Goal: Transaction & Acquisition: Purchase product/service

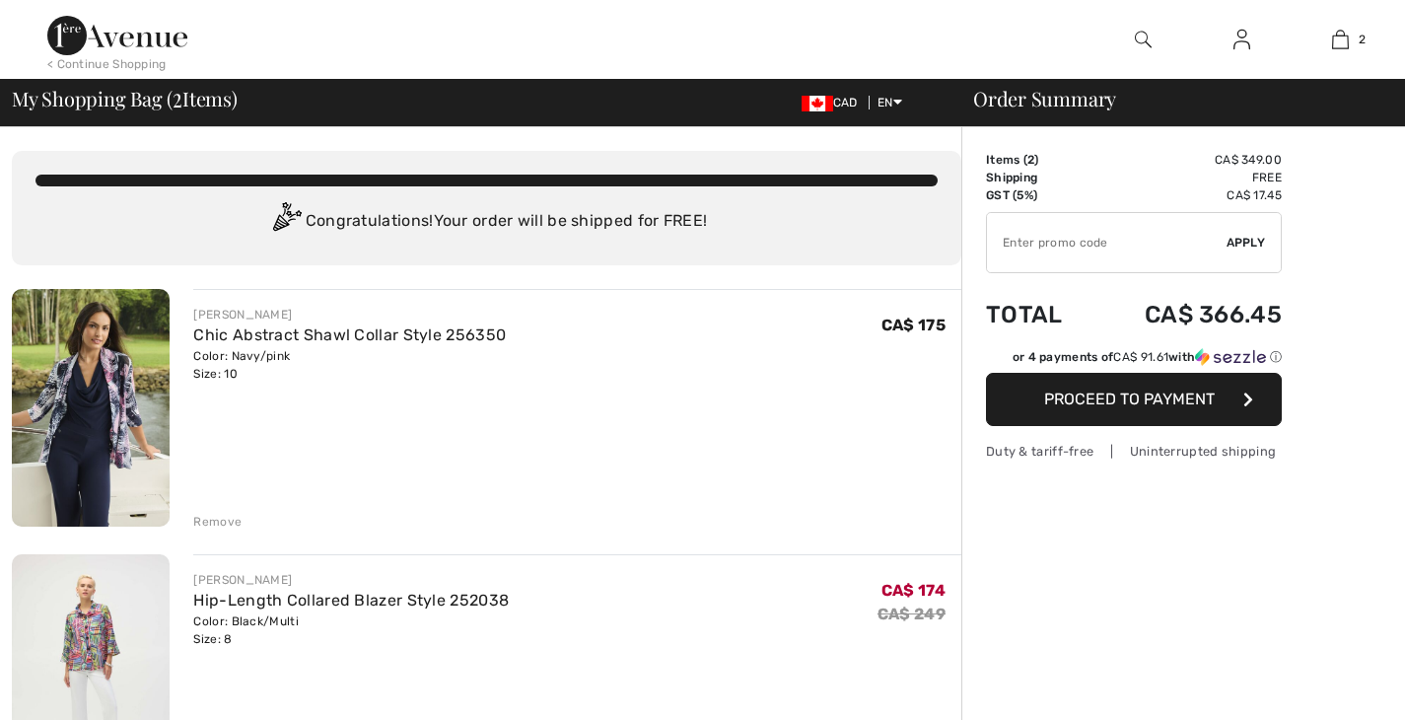
checkbox input "true"
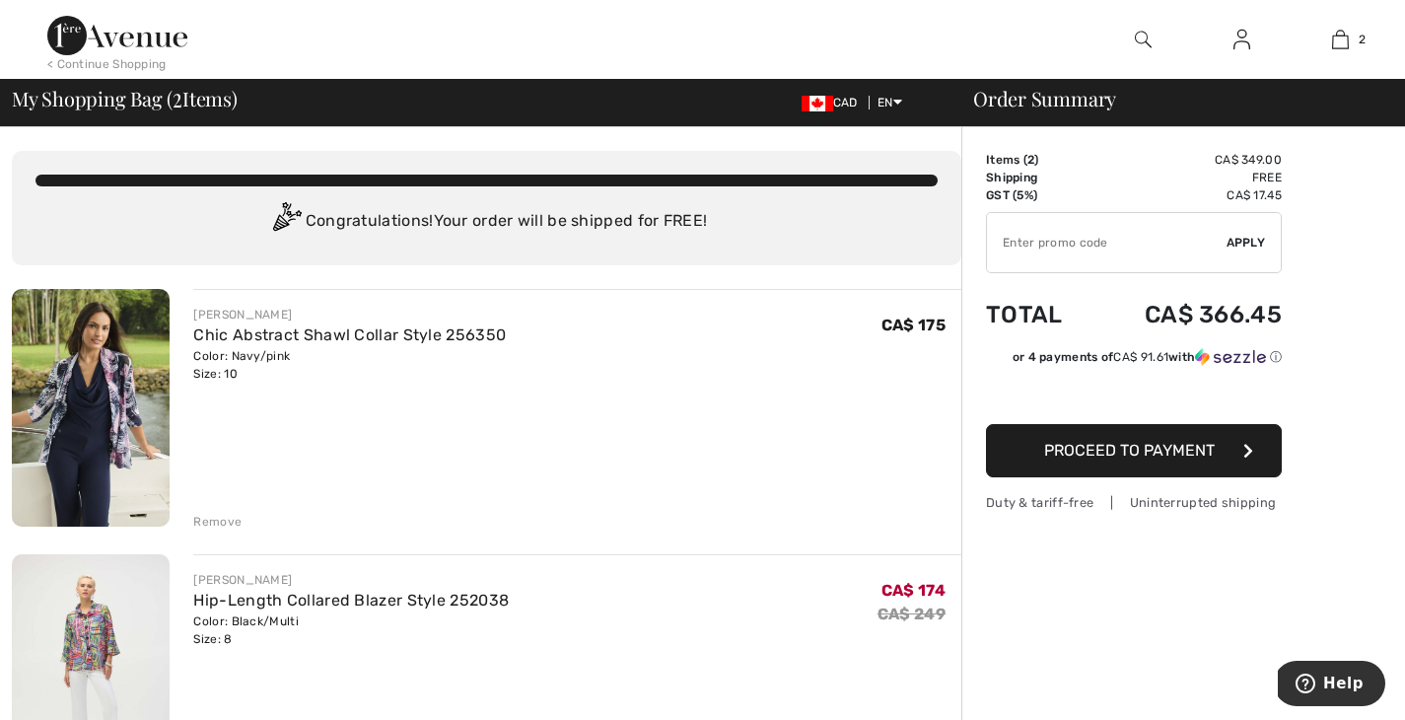
click at [227, 520] on div "Remove" at bounding box center [217, 522] width 48 height 18
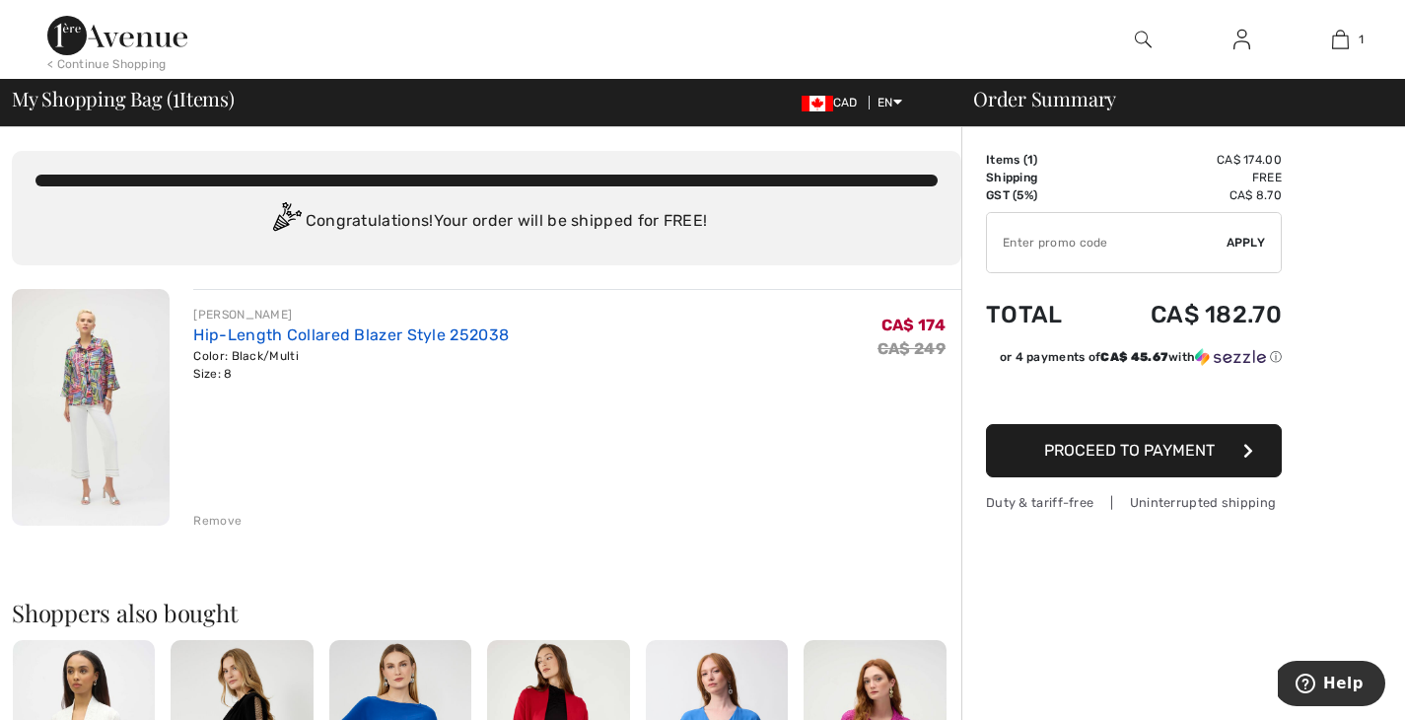
click at [316, 339] on link "Hip-Length Collared Blazer Style 252038" at bounding box center [350, 334] width 315 height 19
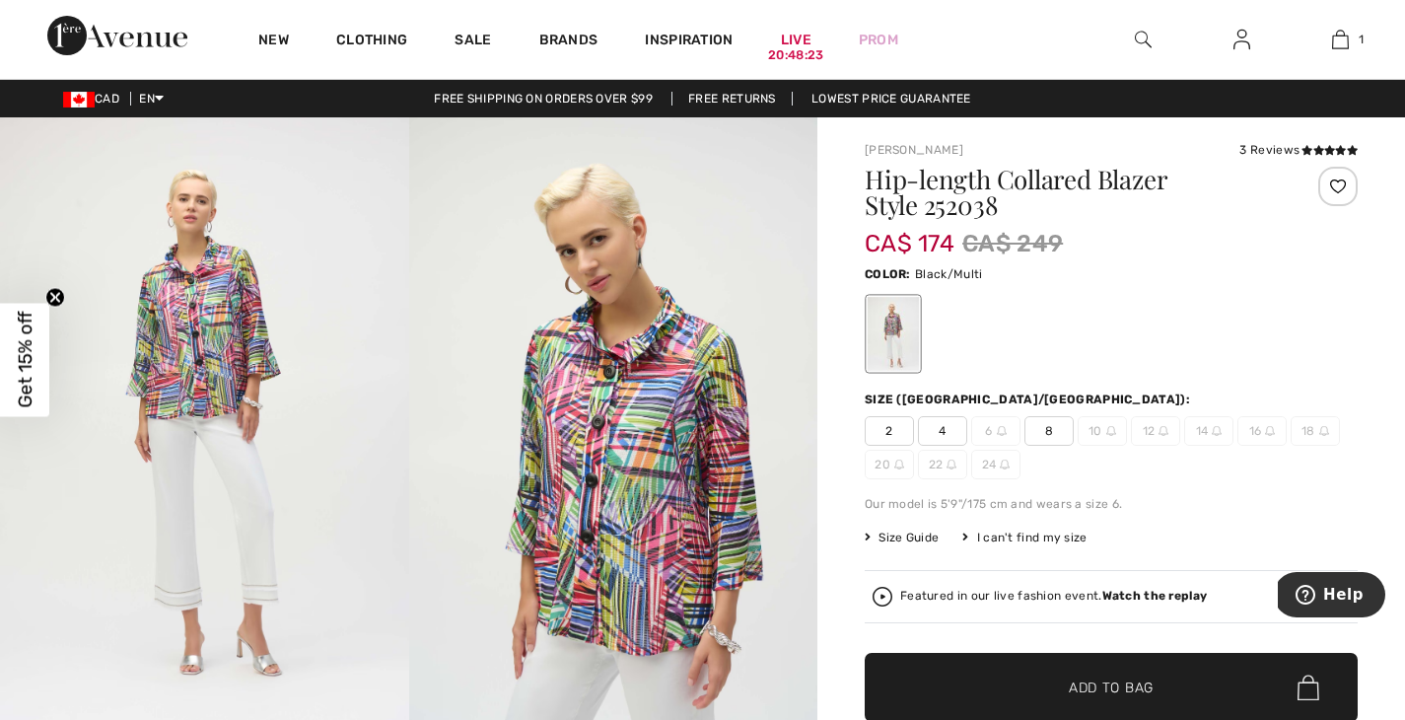
click at [218, 349] on img at bounding box center [204, 423] width 409 height 612
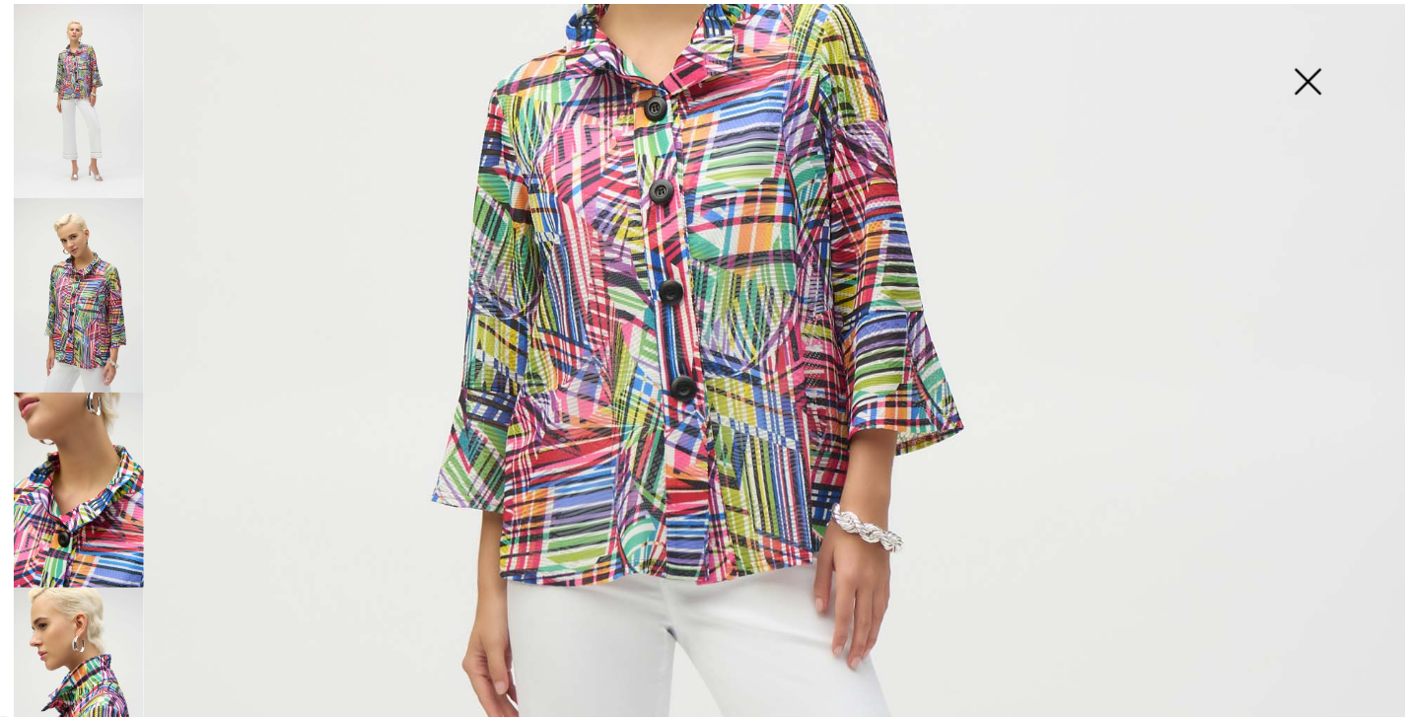
scroll to position [464, 0]
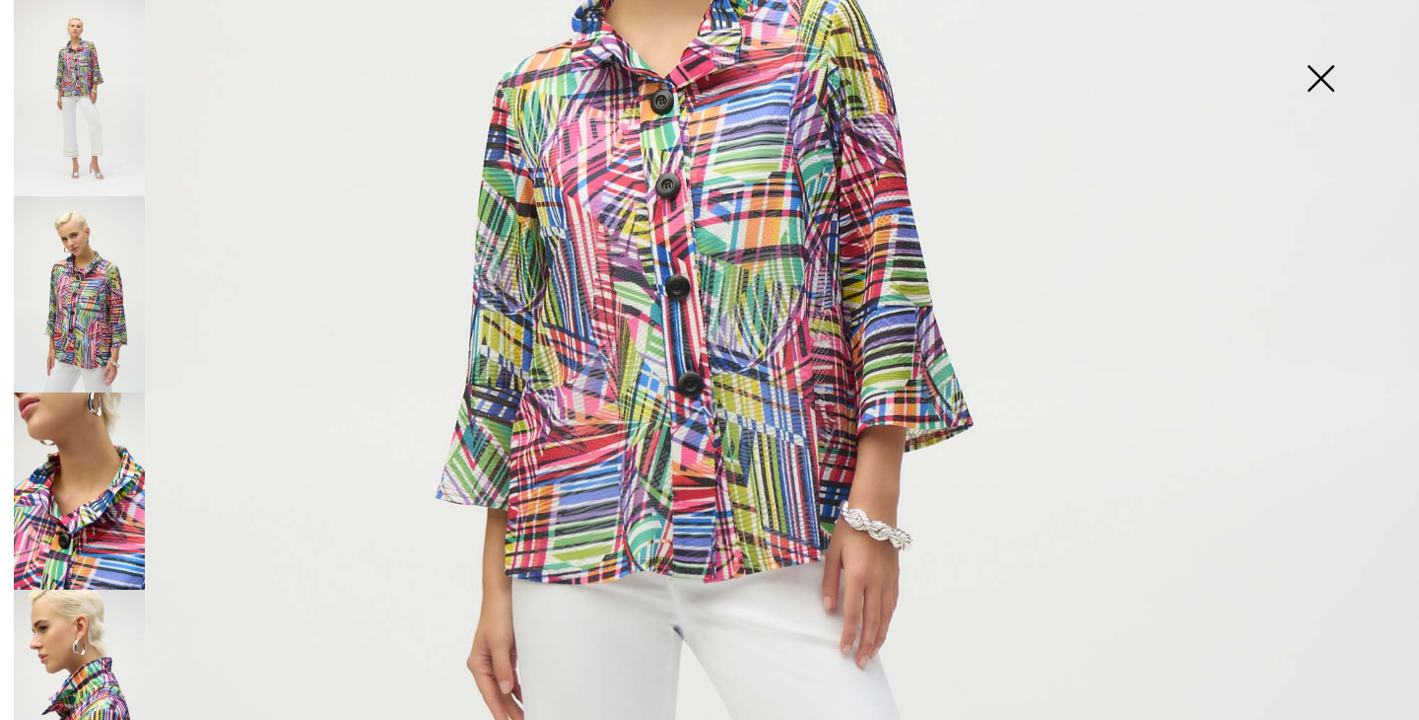
click at [747, 321] on img at bounding box center [709, 599] width 1419 height 2127
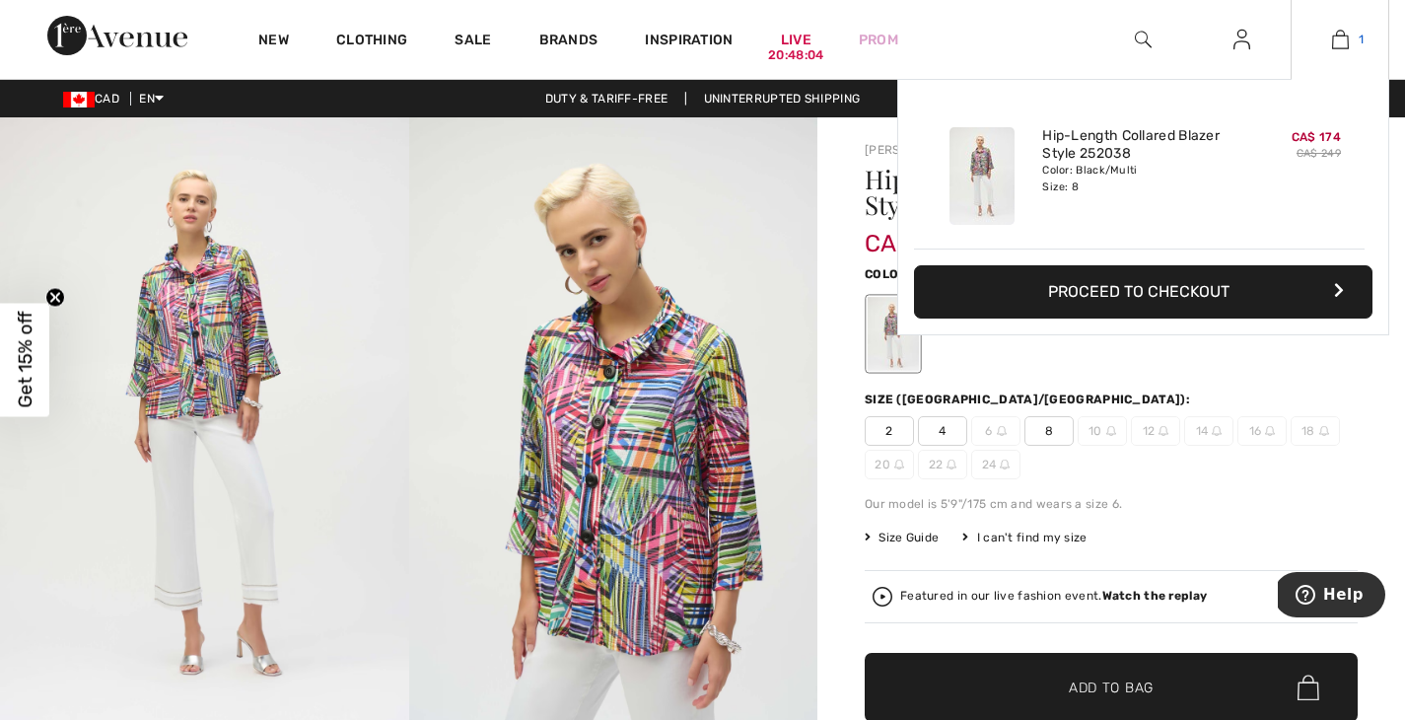
click at [1339, 35] on img at bounding box center [1340, 40] width 17 height 24
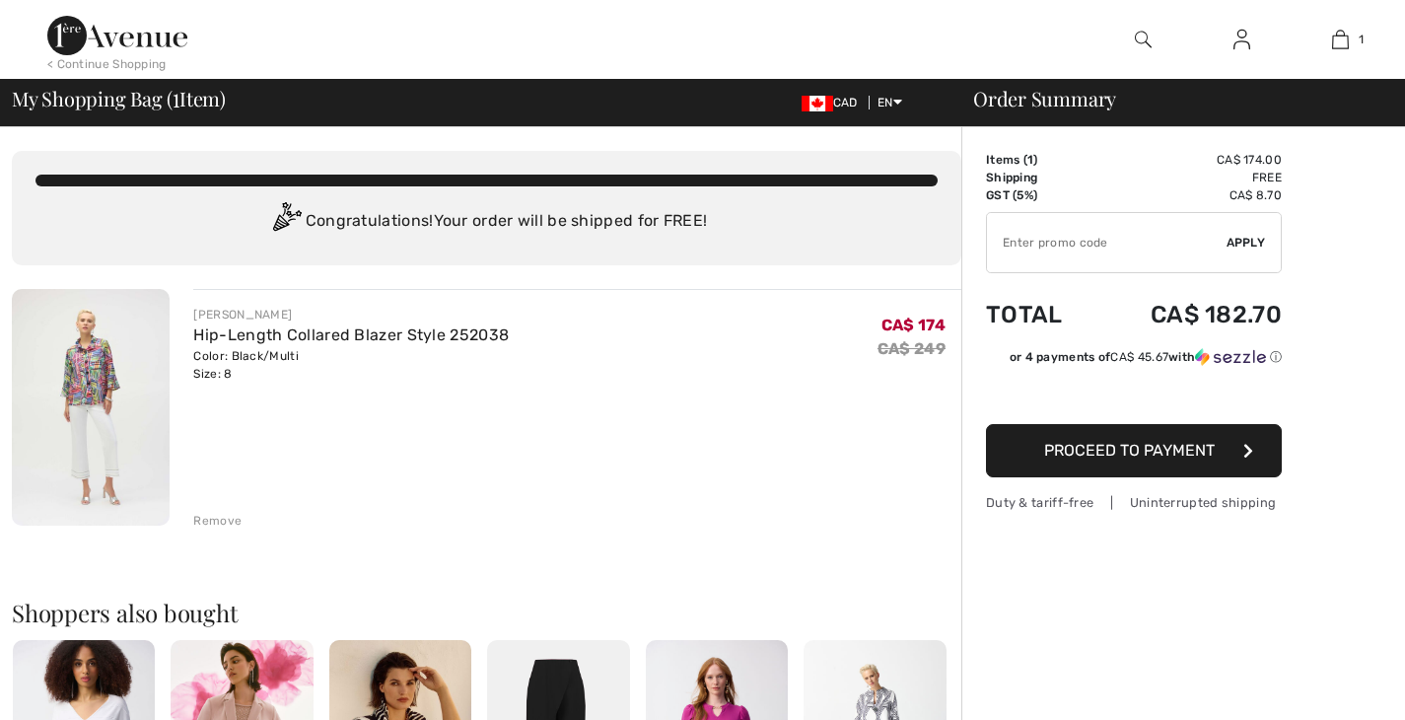
checkbox input "true"
click at [1131, 442] on span "Proceed to Payment" at bounding box center [1129, 450] width 171 height 19
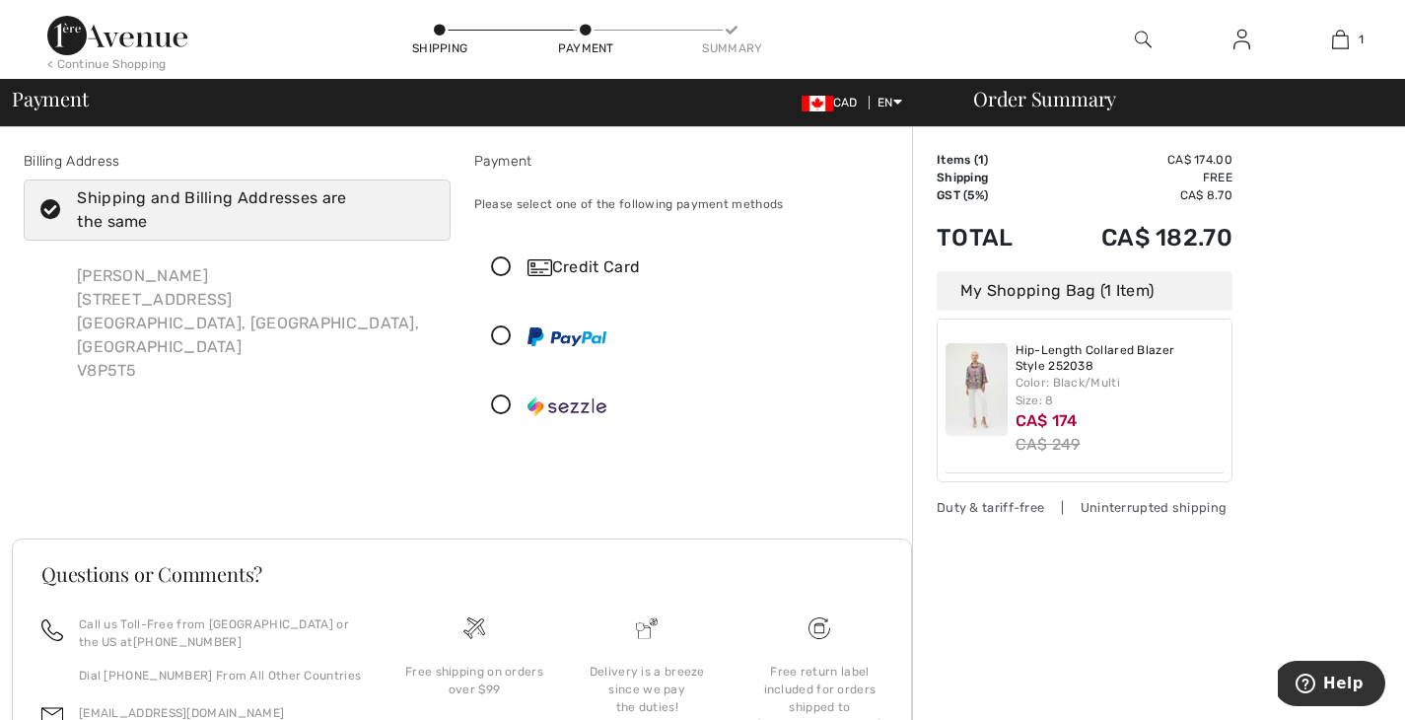
click at [500, 264] on icon at bounding box center [501, 267] width 52 height 21
